Goal: Navigation & Orientation: Find specific page/section

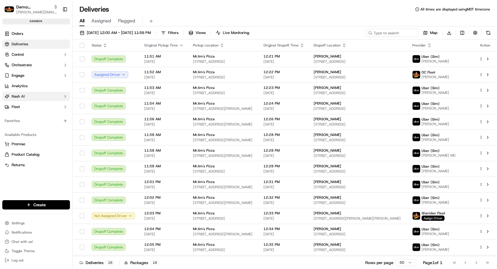
click at [19, 96] on span "Nash AI" at bounding box center [18, 96] width 13 height 5
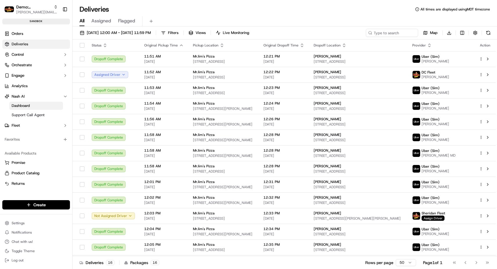
click at [28, 104] on span "Dashboard" at bounding box center [21, 105] width 18 height 5
